Goal: Obtain resource: Download file/media

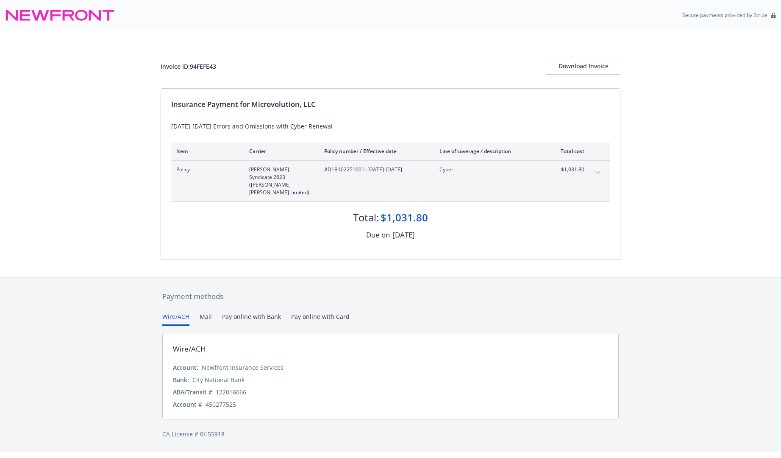
click at [107, 78] on div "Invoice ID: 94FEFE43 Download Invoice Insurance Payment for Microvolution, LLC …" at bounding box center [390, 154] width 781 height 246
